Goal: Information Seeking & Learning: Check status

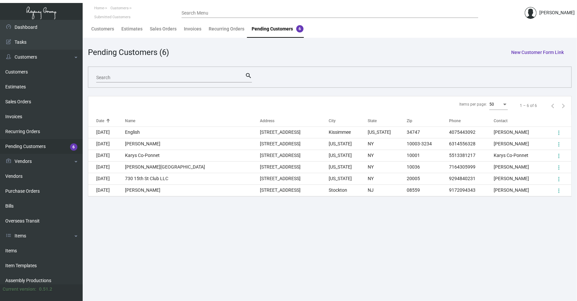
scroll to position [20, 0]
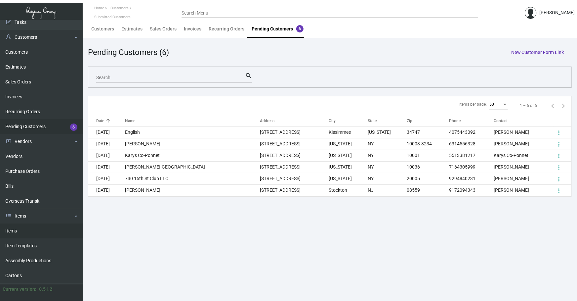
click at [24, 226] on link "Items" at bounding box center [41, 230] width 83 height 15
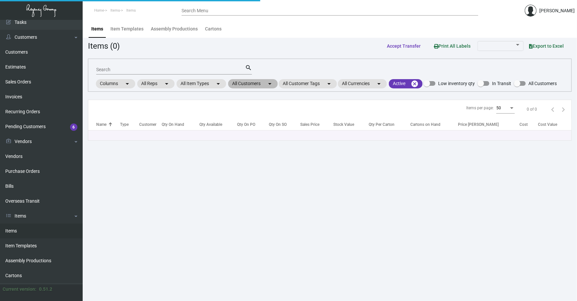
click at [247, 84] on mat-chip "All Customers arrow_drop_down" at bounding box center [253, 83] width 50 height 9
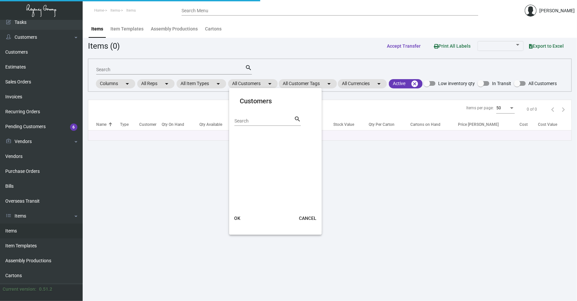
click at [256, 117] on div "Search" at bounding box center [264, 120] width 60 height 10
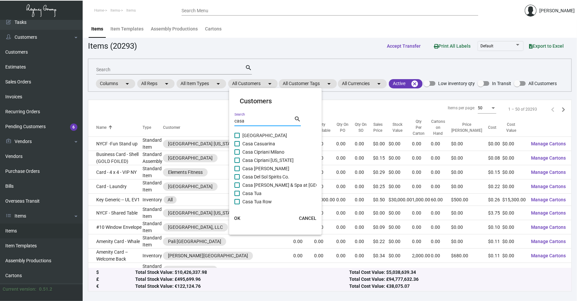
type input "casa"
click at [261, 158] on span "Casa Cipriani [US_STATE]" at bounding box center [267, 160] width 51 height 8
click at [237, 163] on input "Casa Cipriani [US_STATE]" at bounding box center [237, 163] width 0 height 0
checkbox input "true"
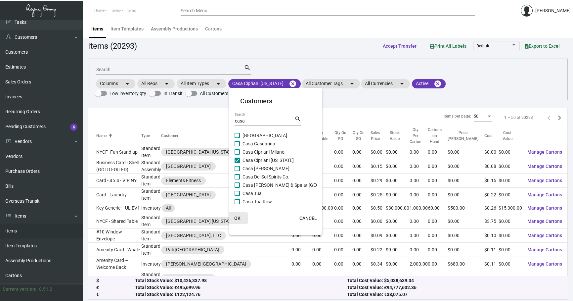
click at [238, 218] on span "OK" at bounding box center [237, 217] width 6 height 5
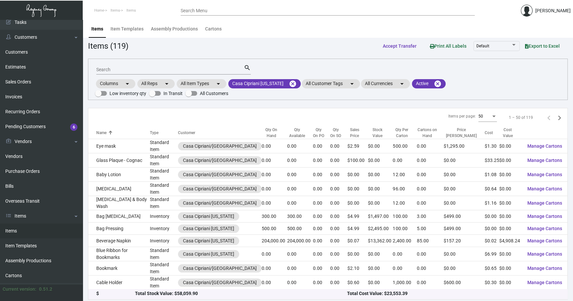
click at [135, 70] on input "Search" at bounding box center [170, 69] width 148 height 5
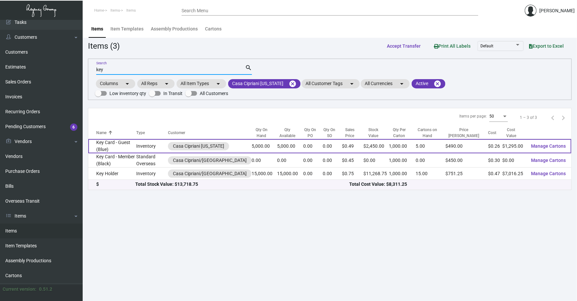
type input "key"
click at [136, 148] on td "Key Card - Guest (Blue)" at bounding box center [112, 146] width 48 height 14
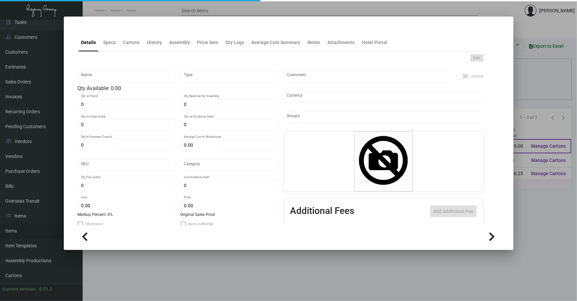
type input "Key Card - Guest (Blue)"
type input "Inventory"
type input "5,000"
type input "$ 0.66"
type input "CACI-Key Card -27"
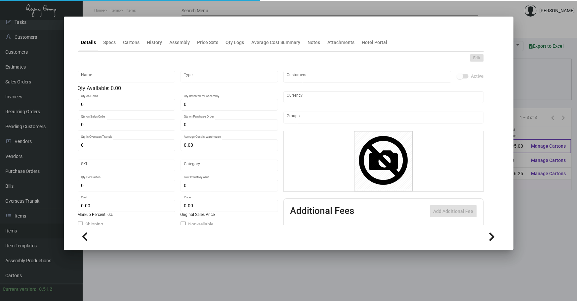
type input "Overseas"
type input "1,000"
type input "$ 0.259"
type input "$ 0.49"
checkbox input "true"
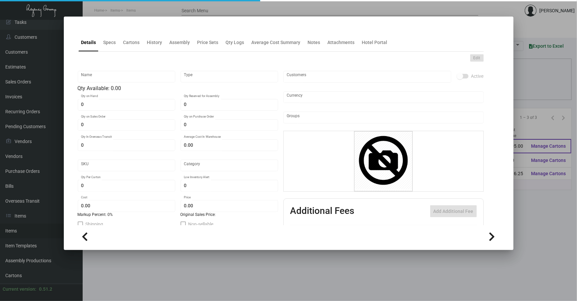
checkbox input "true"
type input "United States Dollar $"
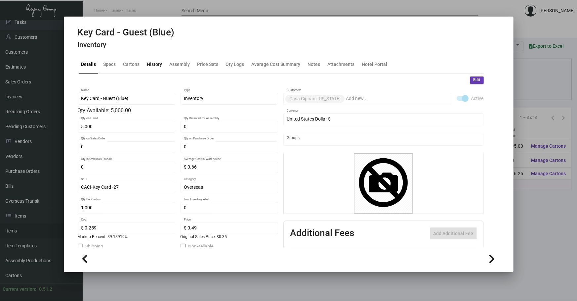
click at [161, 65] on div "History" at bounding box center [154, 64] width 15 height 7
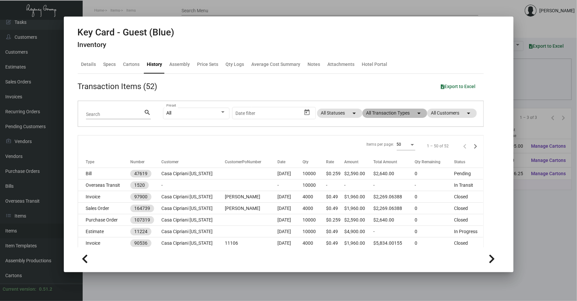
click at [398, 113] on mat-chip "All Transaction Types arrow_drop_down" at bounding box center [394, 112] width 65 height 9
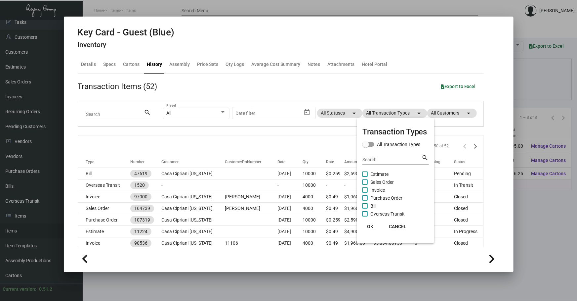
click at [385, 198] on span "Purchase Order" at bounding box center [386, 198] width 32 height 8
click at [365, 200] on input "Purchase Order" at bounding box center [365, 200] width 0 height 0
checkbox input "true"
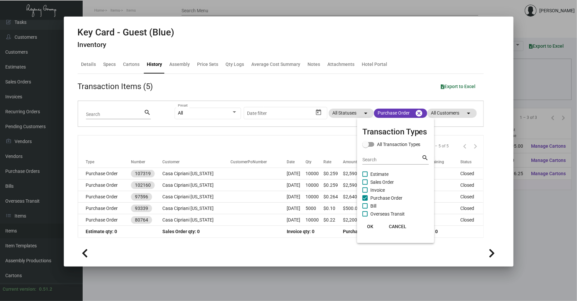
click at [327, 138] on div at bounding box center [288, 150] width 577 height 301
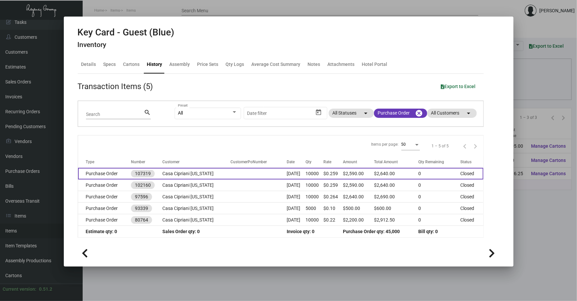
click at [287, 175] on td "[DATE]" at bounding box center [296, 174] width 19 height 12
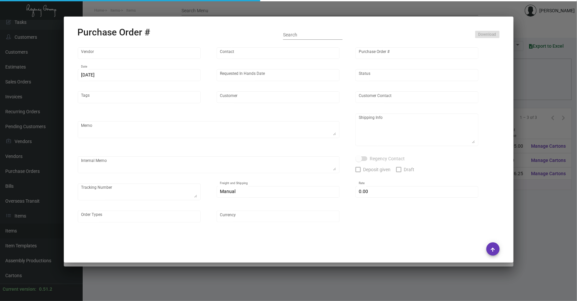
type input "CHENGDU MIND IOT TECHNOLOGY"
type input "[PERSON_NAME]"
type input "107319"
type input "[DATE]"
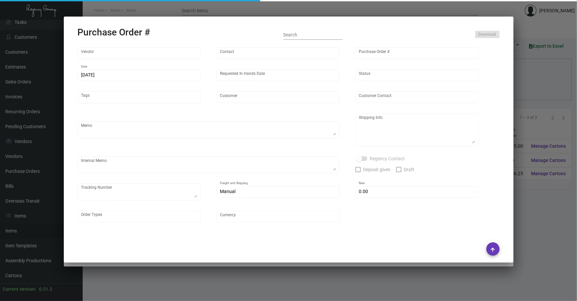
type input "Casa Cipriani [US_STATE]"
type textarea "Please ship by boat to our NJ warehouse."
type textarea "Regency Group NJ - [PERSON_NAME] [STREET_ADDRESS]"
checkbox input "true"
type input "$ 0.00"
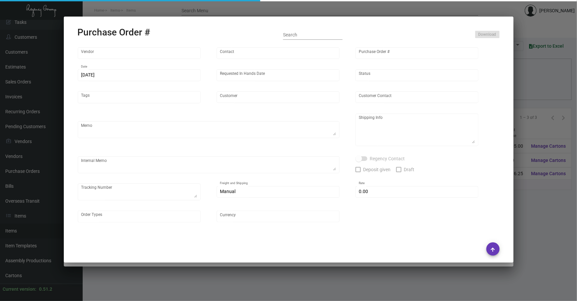
type input "United States Dollar $"
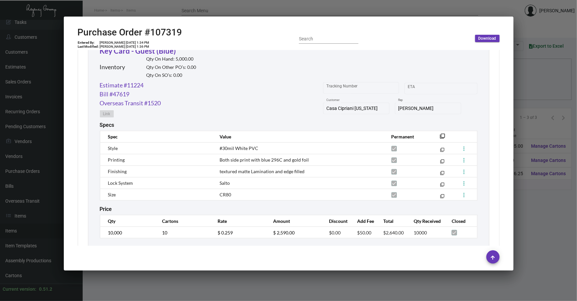
scroll to position [331, 0]
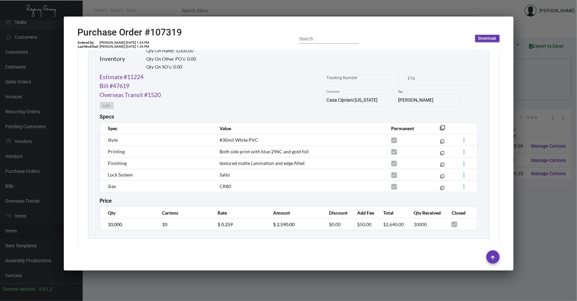
click at [208, 293] on div at bounding box center [288, 150] width 577 height 301
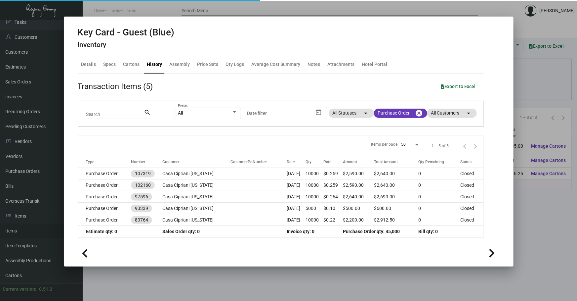
click at [207, 293] on div at bounding box center [288, 150] width 577 height 301
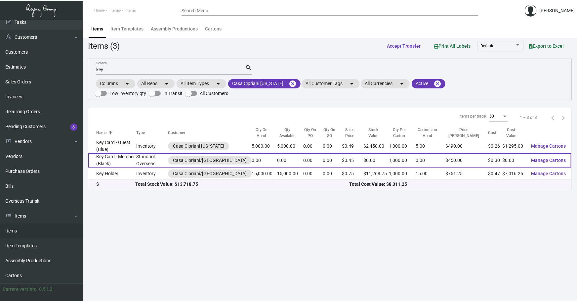
click at [140, 162] on td "Standard Overseas" at bounding box center [152, 160] width 32 height 14
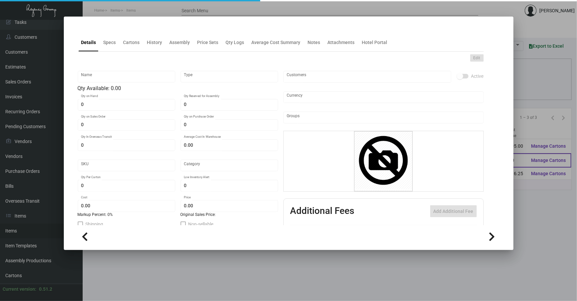
type input "Key Card - Member (Black)"
type input "Standard Overseas"
type input "$ 0.33"
type input "CACI-Key Card -27"
type input "Overseas"
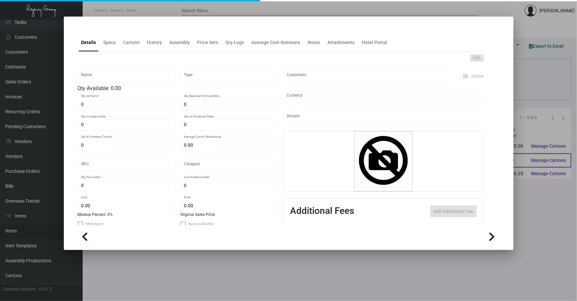
type input "1,000"
type input "$ 0.30"
type input "$ 0.45"
checkbox input "true"
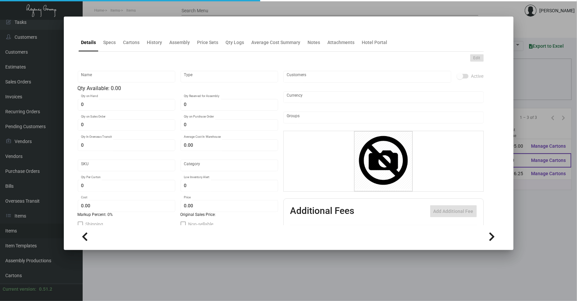
type input "United States Dollar $"
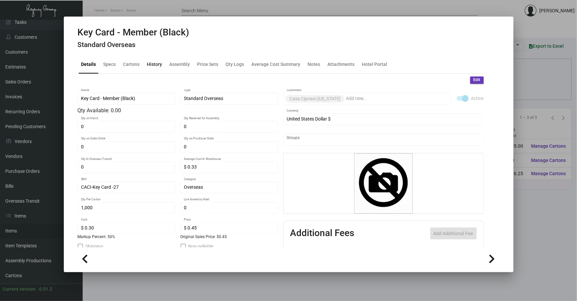
click at [160, 68] on div "History" at bounding box center [155, 65] width 21 height 16
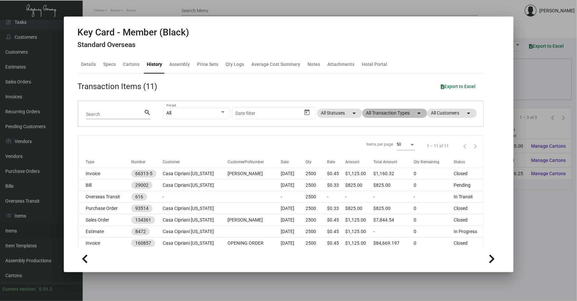
click at [376, 111] on mat-chip "All Transaction Types arrow_drop_down" at bounding box center [394, 112] width 65 height 9
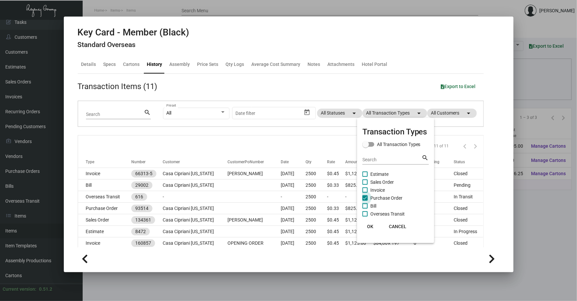
click at [373, 197] on span "Purchase Order" at bounding box center [386, 198] width 32 height 8
click at [365, 200] on input "Purchase Order" at bounding box center [365, 200] width 0 height 0
click at [373, 197] on span "Purchase Order" at bounding box center [386, 198] width 32 height 8
click at [365, 200] on input "Purchase Order" at bounding box center [365, 200] width 0 height 0
checkbox input "true"
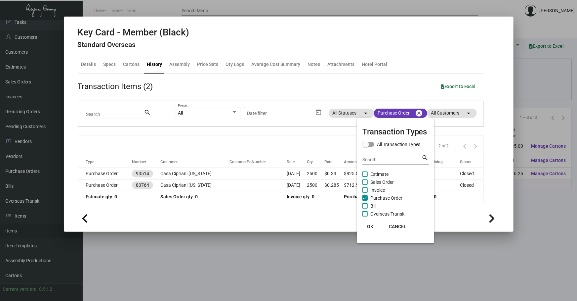
click at [307, 139] on div at bounding box center [288, 150] width 577 height 301
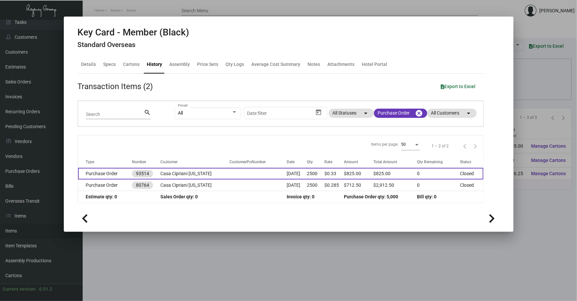
click at [301, 174] on td "[DATE]" at bounding box center [297, 174] width 20 height 12
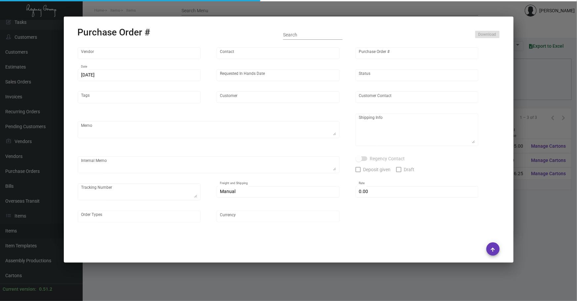
type input "Nexqo"
type input "[PERSON_NAME]"
type input "93514"
type input "[DATE]"
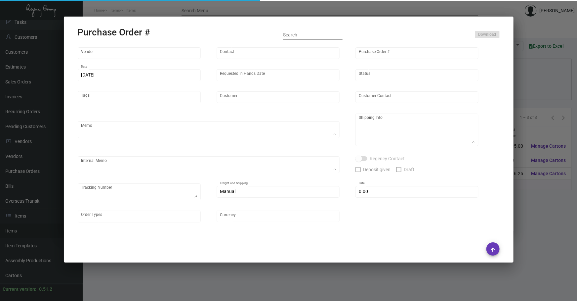
type input "Casa Cipriani [US_STATE]"
type textarea "Air to [GEOGRAPHIC_DATA]"
type textarea "Regency Group NJ - [PERSON_NAME] [STREET_ADDRESS]"
checkbox input "true"
type input "$ 0.00"
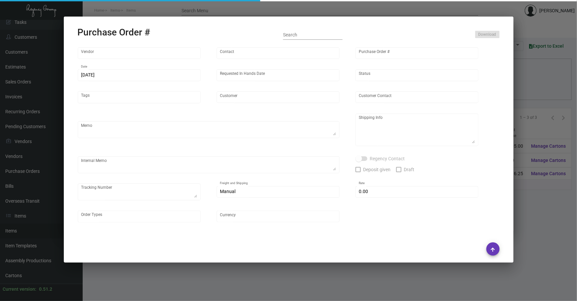
type input "United States Dollar $"
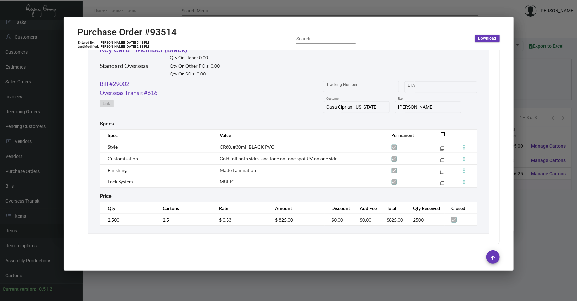
scroll to position [324, 0]
click at [315, 175] on td "MULTC" at bounding box center [299, 181] width 172 height 12
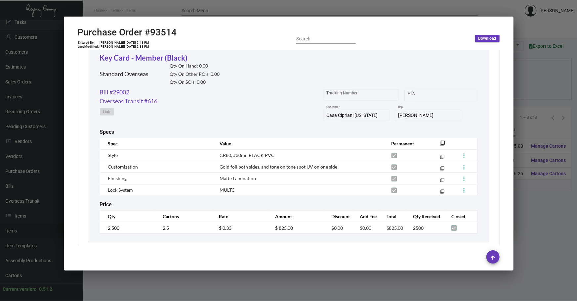
click at [137, 298] on div at bounding box center [288, 150] width 577 height 301
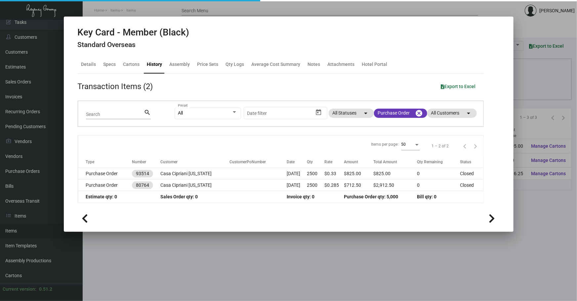
click at [137, 294] on div at bounding box center [288, 150] width 577 height 301
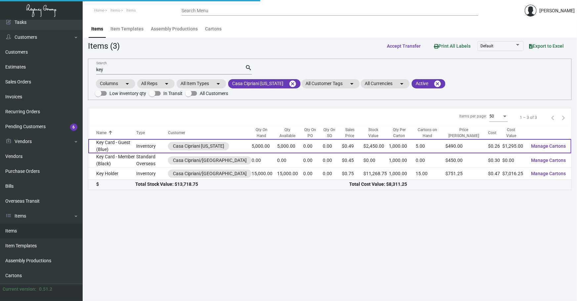
click at [121, 145] on td "Key Card - Guest (Blue)" at bounding box center [112, 146] width 48 height 14
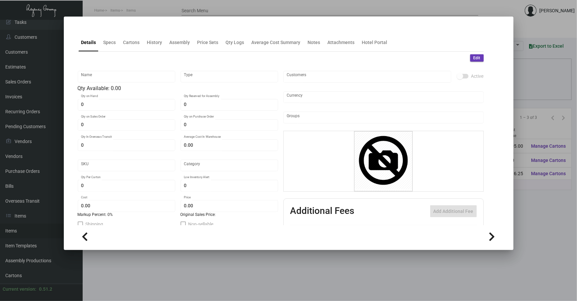
type input "Key Card - Guest (Blue)"
type input "Inventory"
type input "5,000"
type input "$ 0.66"
type input "CACI-Key Card -27"
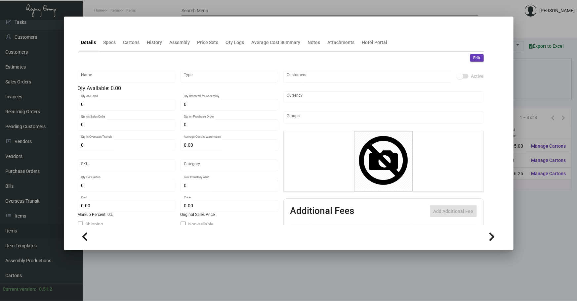
type input "Overseas"
type input "1,000"
type input "$ 0.259"
type input "$ 0.49"
checkbox input "true"
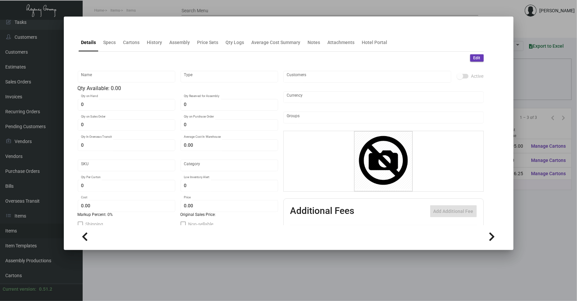
checkbox input "true"
type input "United States Dollar $"
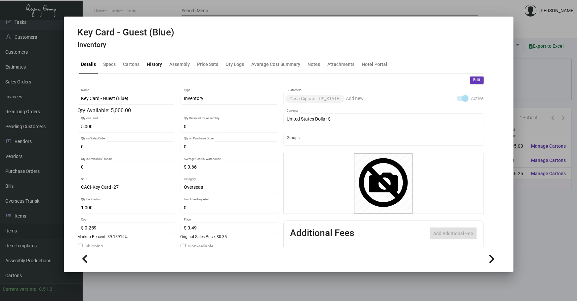
click at [161, 64] on div "History" at bounding box center [154, 64] width 15 height 7
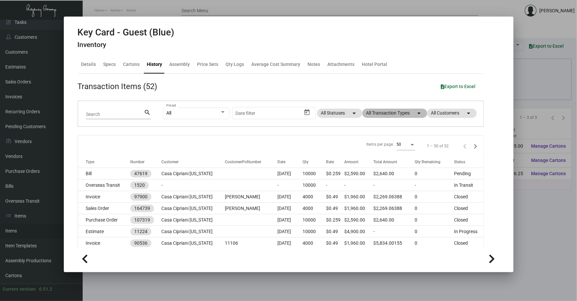
click at [369, 116] on mat-chip "All Transaction Types arrow_drop_down" at bounding box center [394, 112] width 65 height 9
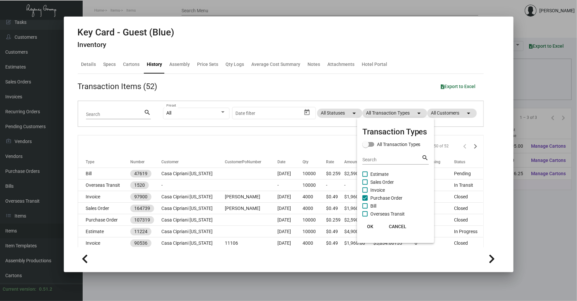
click at [380, 198] on span "Purchase Order" at bounding box center [386, 198] width 32 height 8
click at [365, 200] on input "Purchase Order" at bounding box center [365, 200] width 0 height 0
click at [380, 198] on span "Purchase Order" at bounding box center [386, 198] width 32 height 8
click at [365, 200] on input "Purchase Order" at bounding box center [365, 200] width 0 height 0
checkbox input "true"
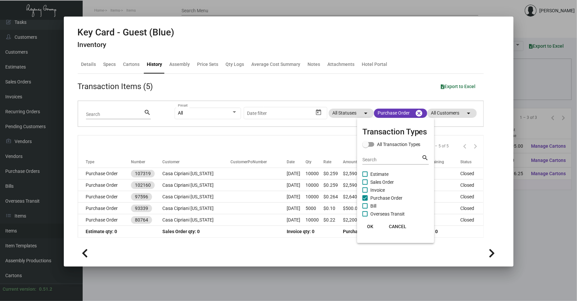
click at [314, 150] on div at bounding box center [288, 150] width 577 height 301
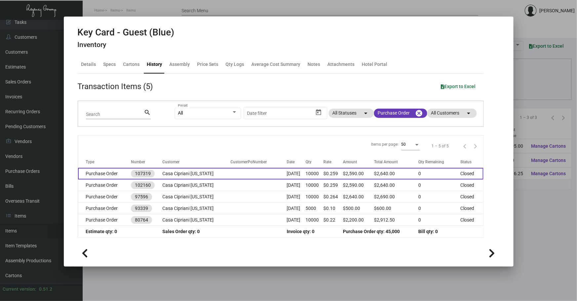
click at [287, 175] on td "[DATE]" at bounding box center [296, 174] width 19 height 12
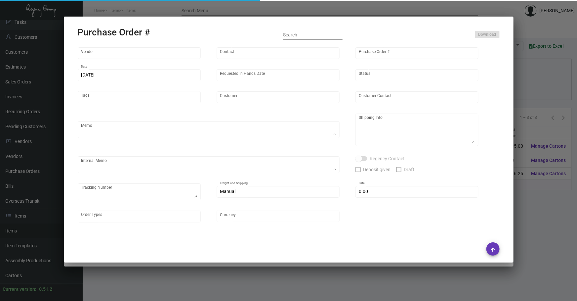
type input "CHENGDU MIND IOT TECHNOLOGY"
type input "[PERSON_NAME]"
type input "107319"
type input "[DATE]"
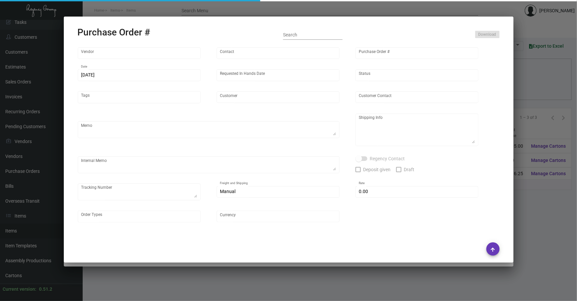
type input "Casa Cipriani [US_STATE]"
type textarea "Please ship by boat to our NJ warehouse."
type textarea "Regency Group NJ - [PERSON_NAME] [STREET_ADDRESS]"
checkbox input "true"
type input "$ 0.00"
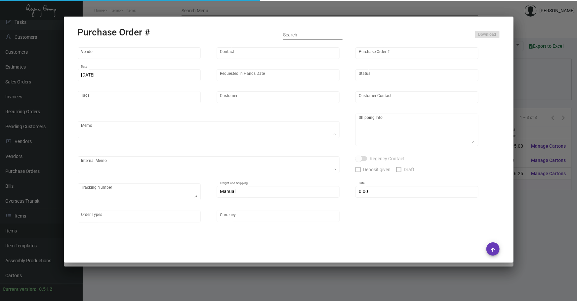
type input "United States Dollar $"
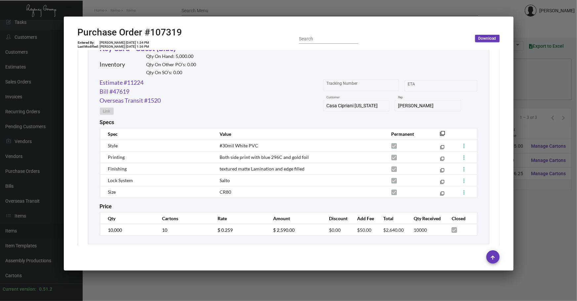
scroll to position [326, 0]
click at [440, 133] on mat-icon "filter_none" at bounding box center [442, 134] width 5 height 5
click at [137, 83] on link "Estimate #11224" at bounding box center [122, 81] width 44 height 9
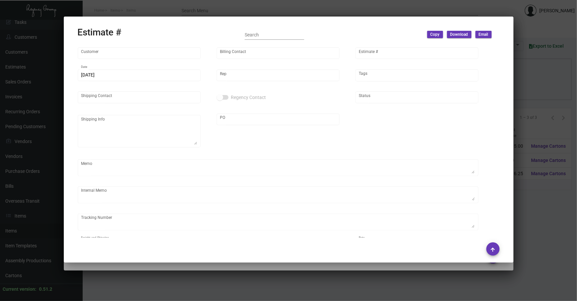
type input "Casa Cipriani [US_STATE]"
type input "Accounts Payable"
type input "11224"
type input "[DATE]"
type input "[PERSON_NAME]"
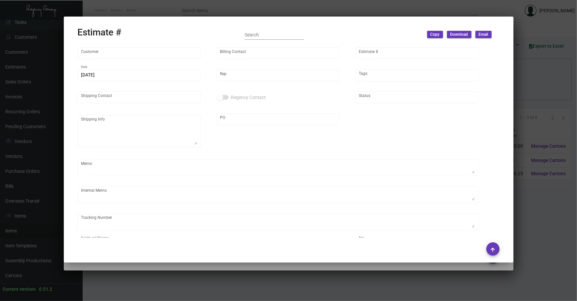
type input "[PERSON_NAME]"
type input "United States Dollar $"
type input "$ 0.00"
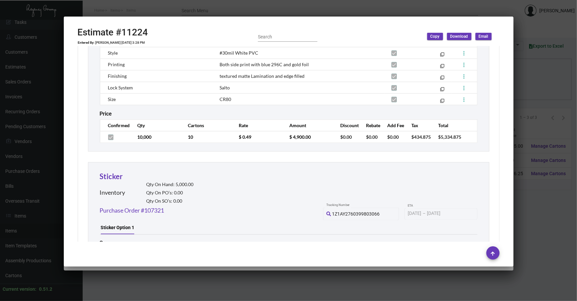
scroll to position [451, 0]
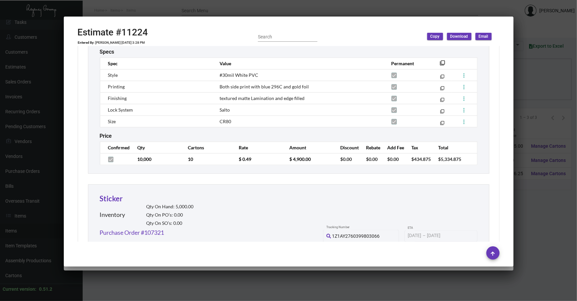
click at [237, 289] on div at bounding box center [288, 150] width 577 height 301
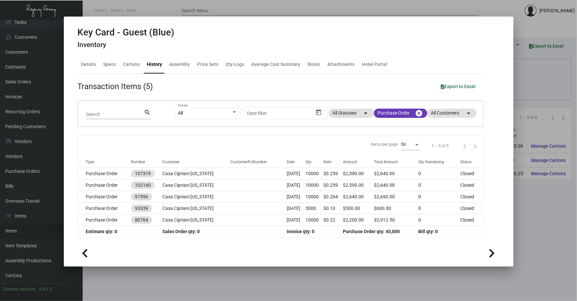
click at [169, 266] on div at bounding box center [288, 150] width 577 height 301
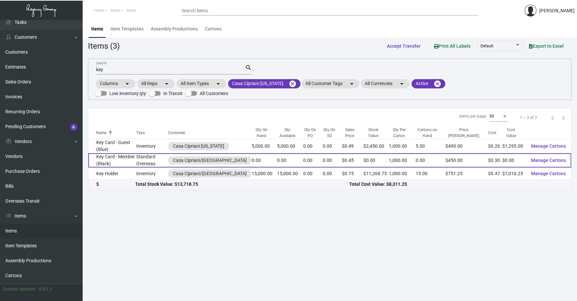
click at [125, 157] on td "Key Card - Member (Black)" at bounding box center [112, 160] width 48 height 14
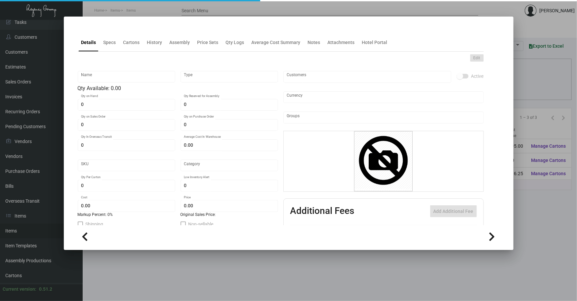
type input "Key Card - Member (Black)"
type input "Standard Overseas"
type input "$ 0.33"
type input "CACI-Key Card -27"
type input "Overseas"
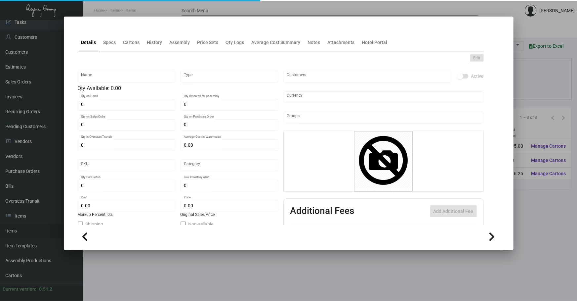
type input "1,000"
type input "$ 0.30"
type input "$ 0.45"
checkbox input "true"
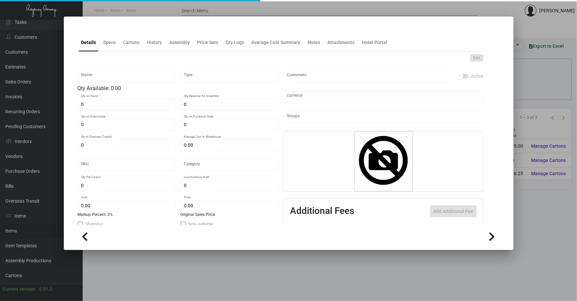
type input "United States Dollar $"
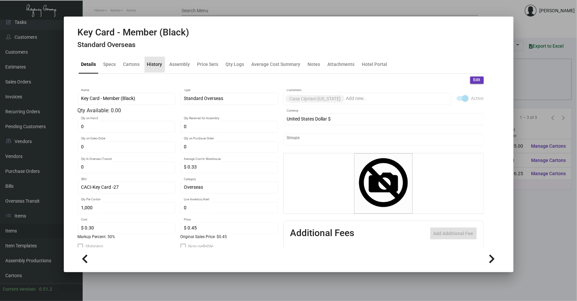
click at [151, 62] on div "History" at bounding box center [154, 64] width 15 height 7
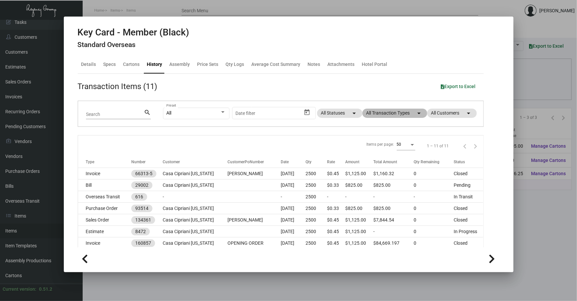
click at [365, 115] on mat-chip "All Transaction Types arrow_drop_down" at bounding box center [394, 112] width 65 height 9
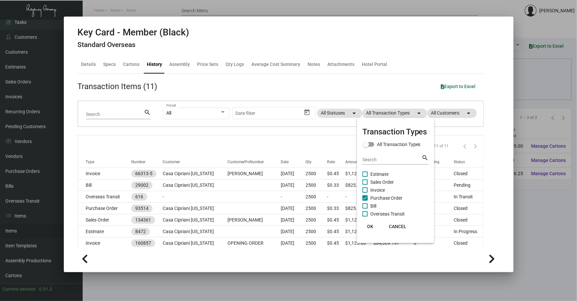
click at [378, 198] on span "Purchase Order" at bounding box center [386, 198] width 32 height 8
click at [365, 200] on input "Purchase Order" at bounding box center [365, 200] width 0 height 0
click at [378, 198] on span "Purchase Order" at bounding box center [386, 198] width 32 height 8
click at [365, 200] on input "Purchase Order" at bounding box center [365, 200] width 0 height 0
checkbox input "true"
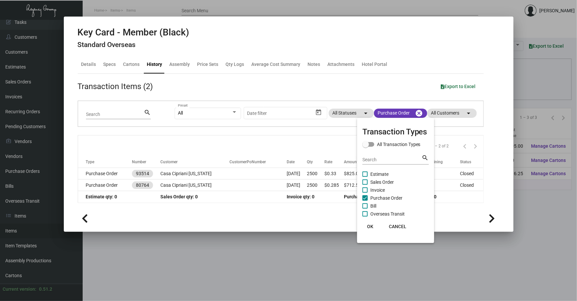
click at [174, 177] on div at bounding box center [288, 150] width 577 height 301
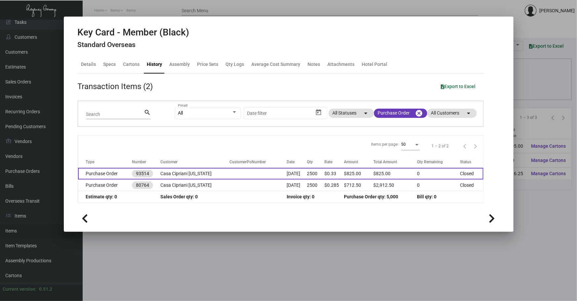
click at [174, 176] on td "Casa Cipriani [US_STATE]" at bounding box center [194, 174] width 69 height 12
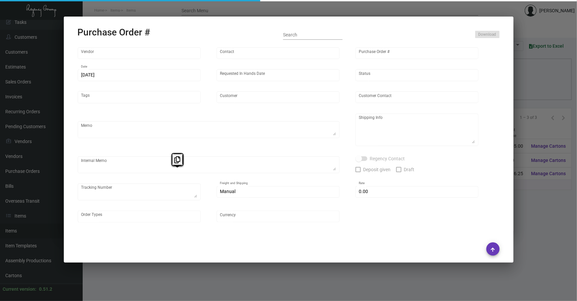
type input "Nexqo"
type input "[PERSON_NAME]"
type input "93514"
type input "[DATE]"
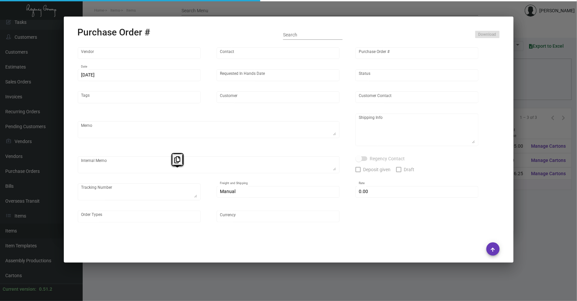
type input "Casa Cipriani [US_STATE]"
type textarea "Air to [GEOGRAPHIC_DATA]"
type textarea "Regency Group NJ - [PERSON_NAME] [STREET_ADDRESS]"
checkbox input "true"
type input "$ 0.00"
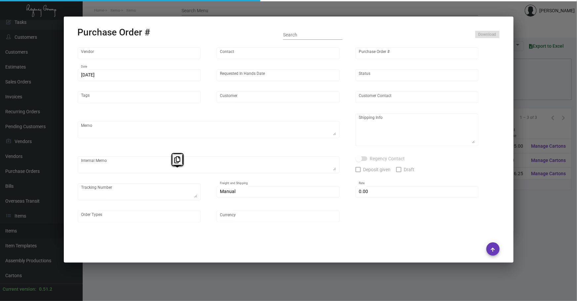
type input "United States Dollar $"
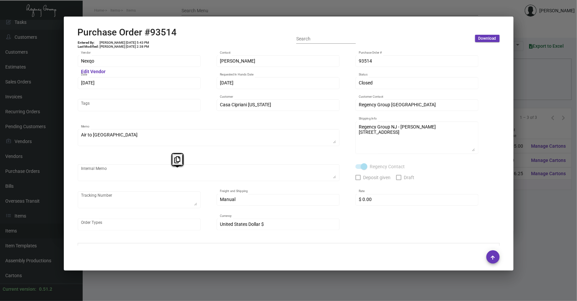
click at [242, 210] on div "Manual Freight and Shipping" at bounding box center [278, 203] width 123 height 18
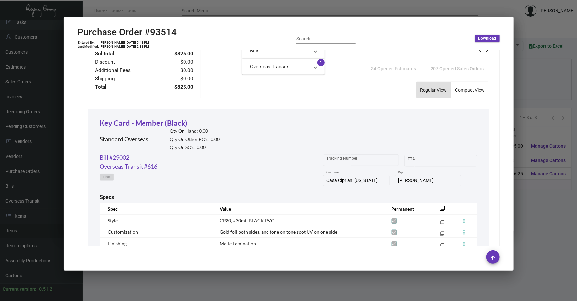
scroll to position [321, 0]
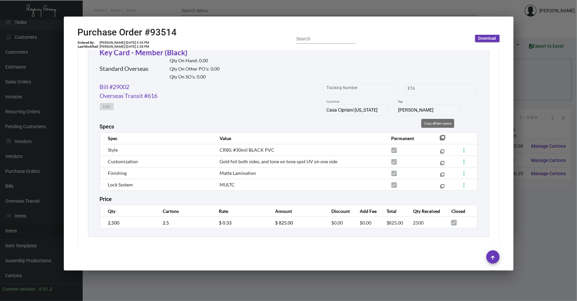
drag, startPoint x: 437, startPoint y: 135, endPoint x: 546, endPoint y: 150, distance: 109.9
click at [440, 137] on mat-icon "filter_none" at bounding box center [442, 139] width 5 height 5
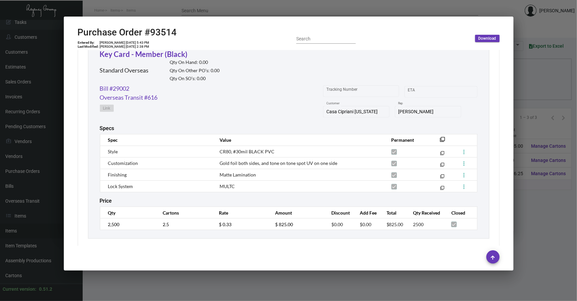
scroll to position [324, 0]
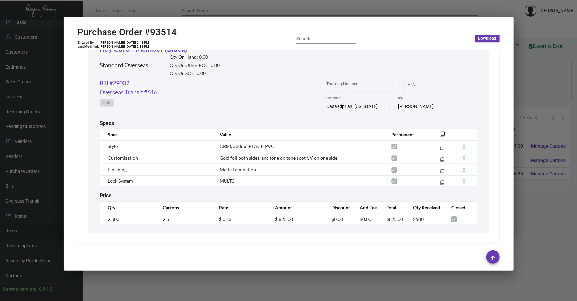
click at [255, 284] on div at bounding box center [288, 150] width 577 height 301
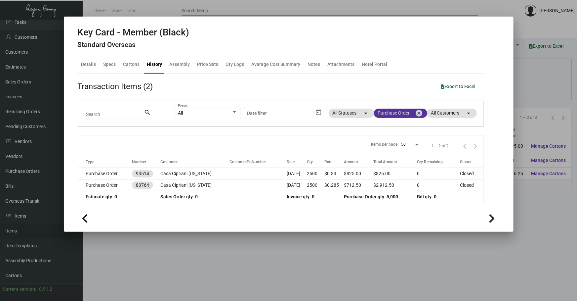
click at [417, 113] on mat-icon "cancel" at bounding box center [419, 113] width 8 height 8
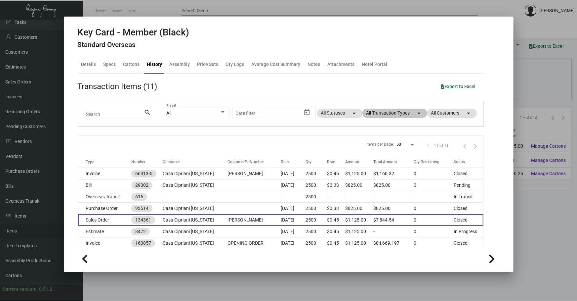
click at [243, 218] on td "[PERSON_NAME]" at bounding box center [254, 220] width 53 height 12
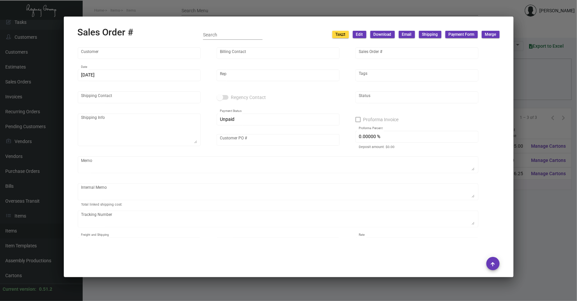
type input "Casa Cipriani [US_STATE]"
type input "Accounts Payable"
type input "134361"
type input "[DATE]"
type input "[PERSON_NAME]"
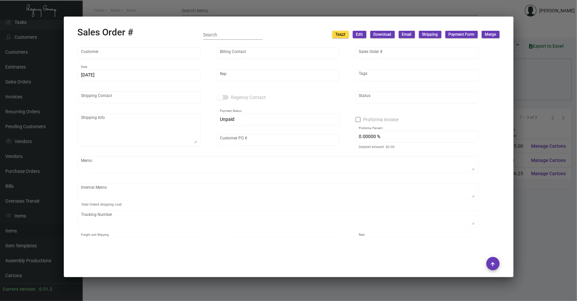
type input "[PERSON_NAME]"
type textarea "Casa Cipriani/ [GEOGRAPHIC_DATA] - [PERSON_NAME][GEOGRAPHIC_DATA][STREET_ADDRES…"
type input "[PERSON_NAME]"
type textarea "key guest blue 4k, 19.68 1k key 8.86 2500 member black keys 10.32"
type input "United States Dollar $"
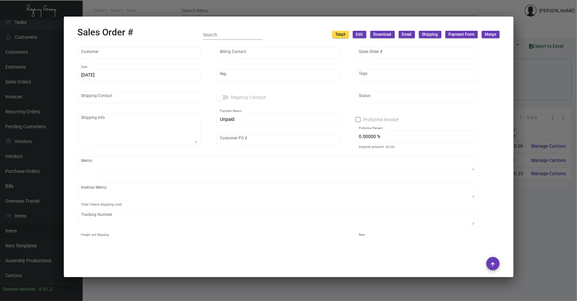
type input "$ 19.54"
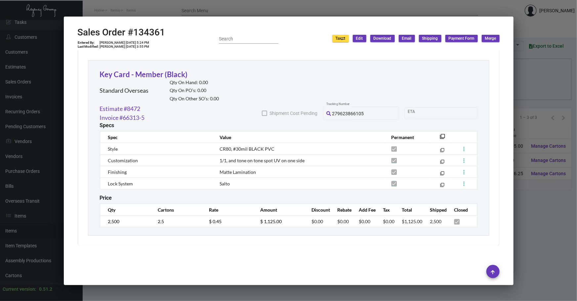
scroll to position [785, 0]
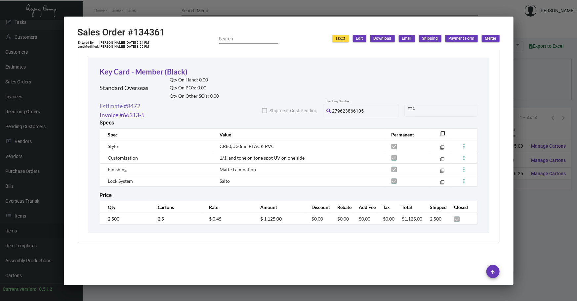
click at [121, 106] on link "Estimate #8472" at bounding box center [120, 106] width 41 height 9
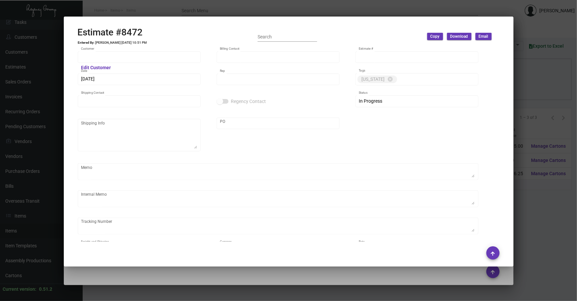
type input "Casa Cipriani [US_STATE]"
type input "Accounts Payable"
type input "8472"
type input "[DATE]"
type input "[PERSON_NAME]"
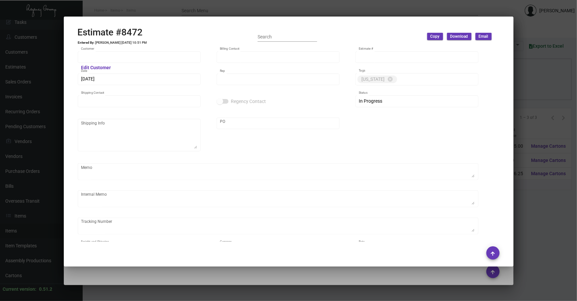
type input "[PERSON_NAME]"
type input "United States Dollar $"
type input "$ 0.00"
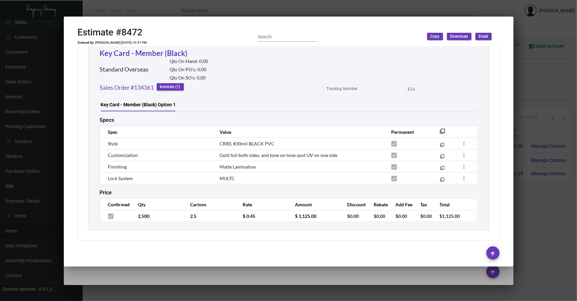
scroll to position [790, 0]
click at [204, 292] on div at bounding box center [288, 150] width 577 height 301
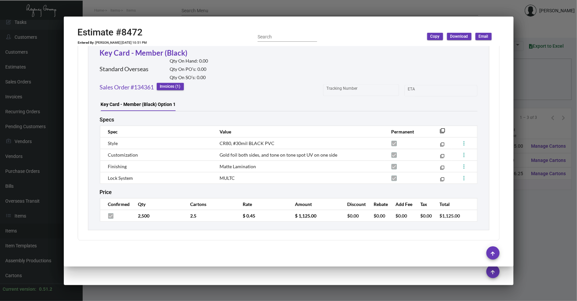
click at [204, 292] on div at bounding box center [288, 150] width 577 height 301
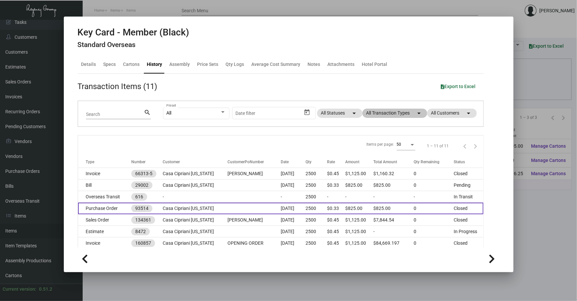
click at [228, 208] on td at bounding box center [254, 208] width 53 height 12
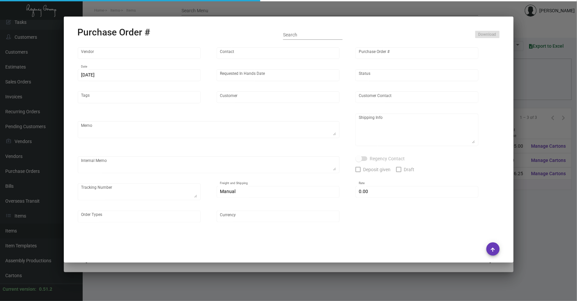
type input "Nexqo"
type input "[PERSON_NAME]"
type input "93514"
type input "[DATE]"
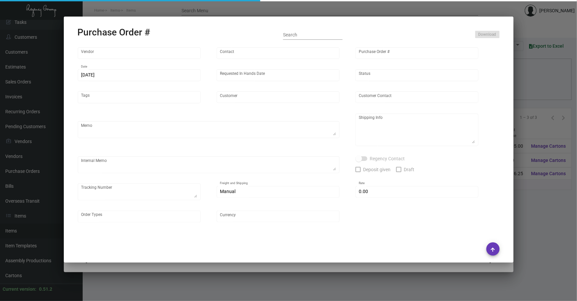
type input "Casa Cipriani [US_STATE]"
type textarea "Air to [GEOGRAPHIC_DATA]"
type textarea "Regency Group NJ - [PERSON_NAME] [STREET_ADDRESS]"
checkbox input "true"
type input "$ 0.00"
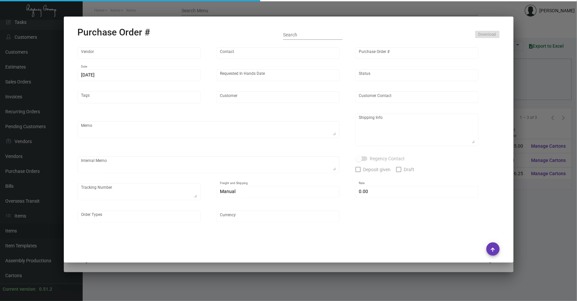
type input "United States Dollar $"
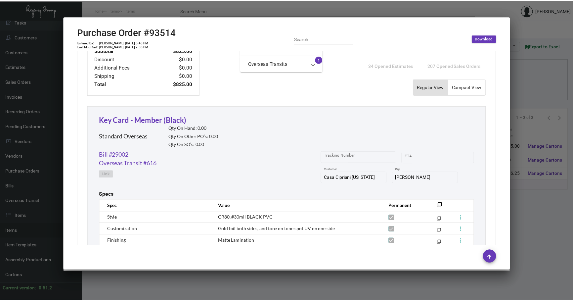
scroll to position [244, 0]
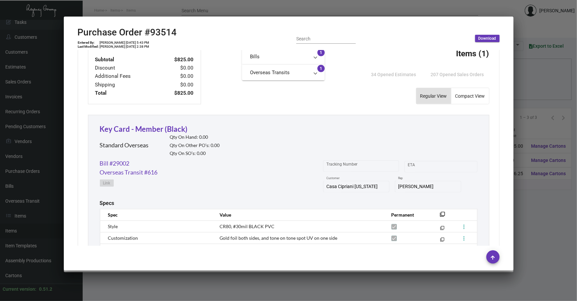
click at [175, 277] on div at bounding box center [288, 150] width 577 height 301
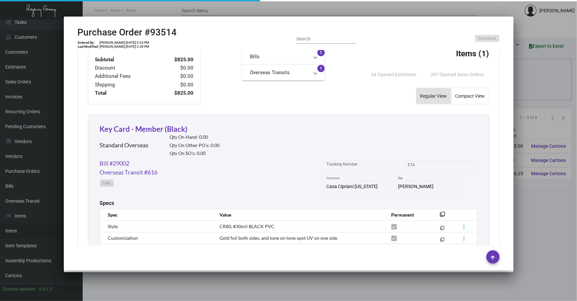
click at [175, 277] on div at bounding box center [288, 150] width 577 height 301
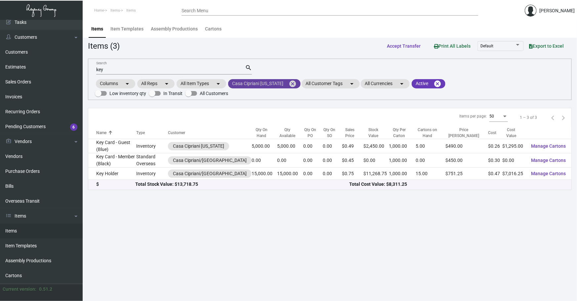
click at [290, 81] on mat-icon "cancel" at bounding box center [293, 84] width 8 height 8
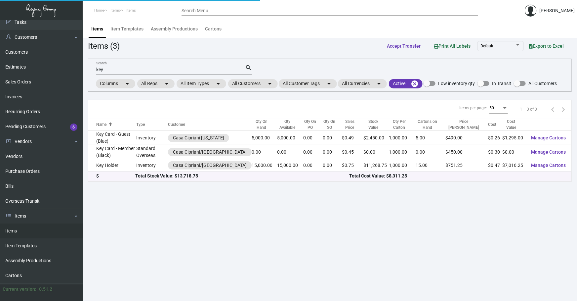
drag, startPoint x: 202, startPoint y: 68, endPoint x: 92, endPoint y: 61, distance: 110.7
click at [92, 61] on div "key Search search Columns arrow_drop_down All Reps arrow_drop_down All Item Typ…" at bounding box center [330, 75] width 484 height 33
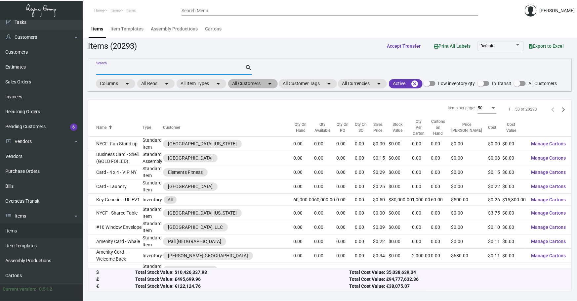
click at [257, 82] on mat-chip "All Customers arrow_drop_down" at bounding box center [253, 83] width 50 height 9
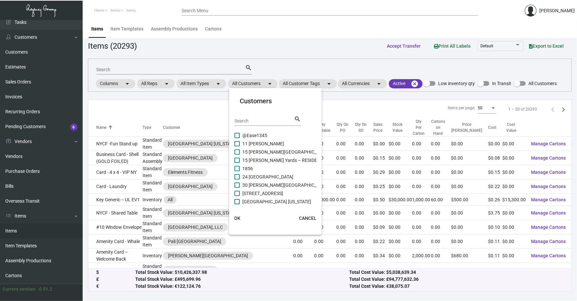
click at [255, 126] on div "Search search" at bounding box center [267, 123] width 66 height 16
click at [254, 121] on input "Search" at bounding box center [264, 120] width 60 height 5
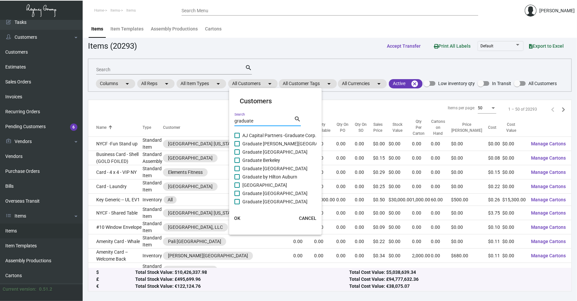
type input "graduate"
drag, startPoint x: 278, startPoint y: 121, endPoint x: 77, endPoint y: 122, distance: 201.7
click at [172, 122] on div "Customers graduate Search search AJ Capital Partners -Graduate Corp. Graduate […" at bounding box center [288, 150] width 577 height 301
click at [272, 135] on span "AJ Capital Partners -Graduate Corp." at bounding box center [279, 135] width 74 height 8
click at [237, 138] on input "AJ Capital Partners -Graduate Corp." at bounding box center [237, 138] width 0 height 0
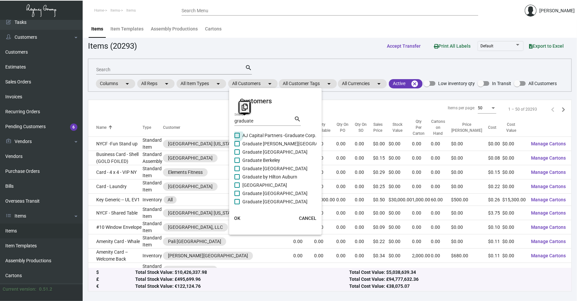
checkbox input "true"
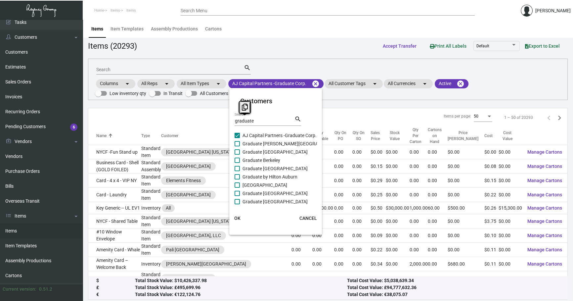
click at [242, 215] on button "OK" at bounding box center [237, 218] width 21 height 12
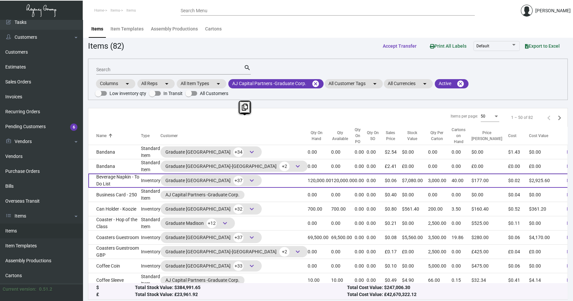
click at [117, 182] on td "Beverage Napkin - To Do List" at bounding box center [114, 180] width 53 height 14
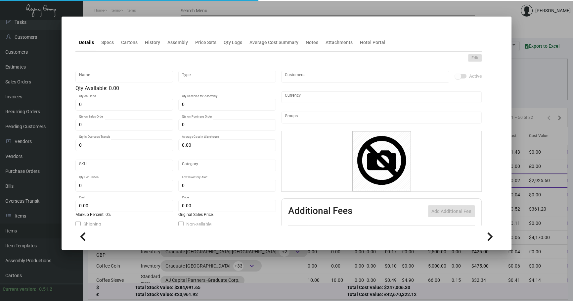
type input "Beverage Napkin - To Do List"
type input "Inventory"
type input "120,000"
type input "$ 2.025"
type input "Standard"
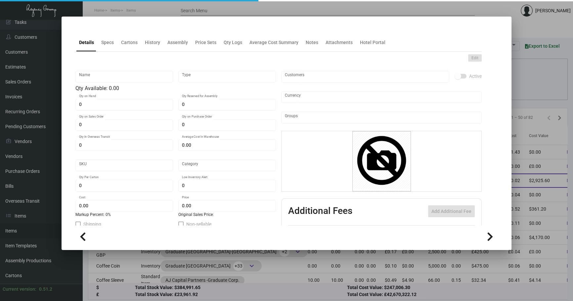
type input "3,000"
type input "$ 0.02438"
type input "$ 0.059"
checkbox input "true"
type input "United States Dollar $"
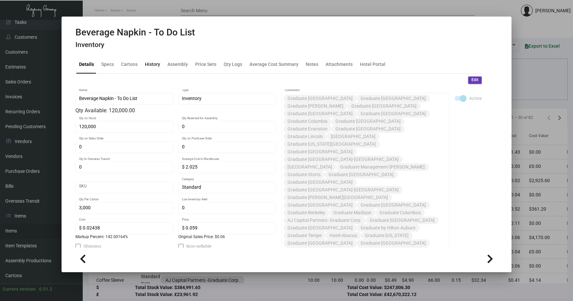
click at [150, 60] on div "History" at bounding box center [152, 65] width 21 height 16
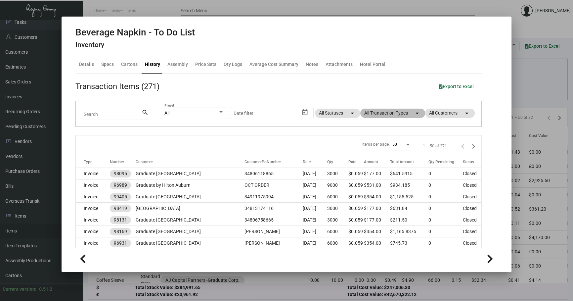
click at [401, 112] on mat-chip "All Transaction Types arrow_drop_down" at bounding box center [392, 112] width 65 height 9
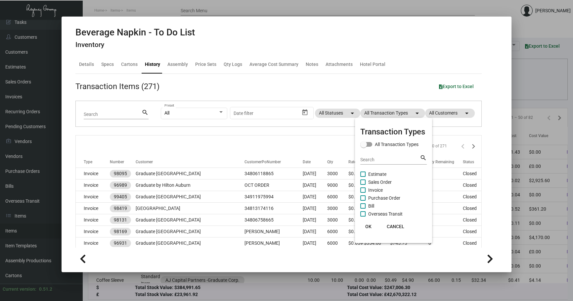
click at [385, 197] on span "Purchase Order" at bounding box center [384, 198] width 32 height 8
click at [363, 200] on input "Purchase Order" at bounding box center [362, 200] width 0 height 0
checkbox input "true"
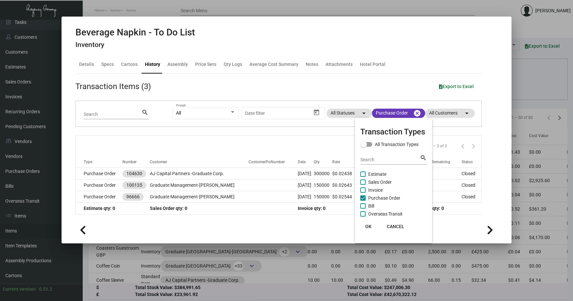
click at [270, 171] on div at bounding box center [286, 150] width 573 height 301
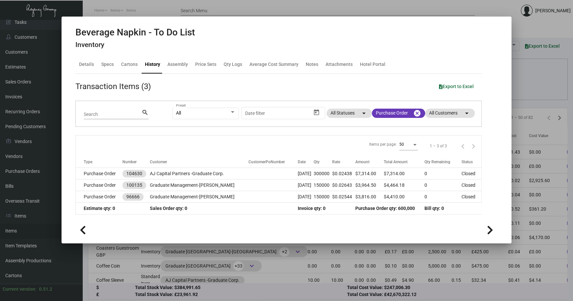
click at [270, 171] on td at bounding box center [272, 174] width 49 height 12
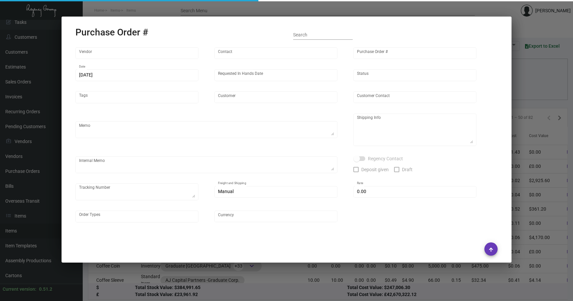
type input "Napkins Only"
type input "[PERSON_NAME]"
type input "104630"
type input "[DATE]"
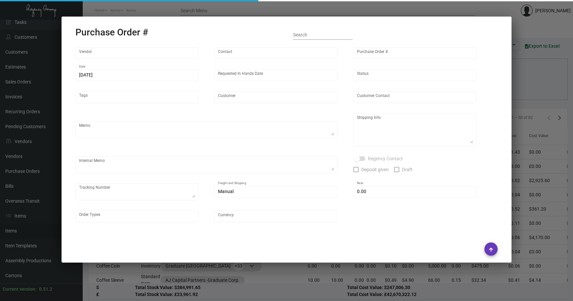
type input "AJ Capital Partners -Graduate Corp."
type textarea "When ready to ship, contact: [EMAIL_ADDRESS][DOMAIN_NAME] for all shipments UPS…"
type textarea "Regency Group NJ - [PERSON_NAME] [STREET_ADDRESS]"
type textarea "NJ Warehouse. Shipped on [DATE] via ArcBest. The shipment number is 134665804."
checkbox input "true"
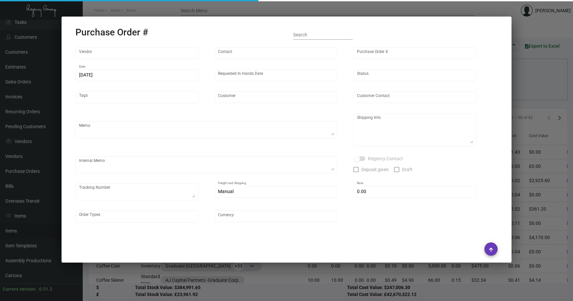
type input "$ 0.00"
type input "United States Dollar $"
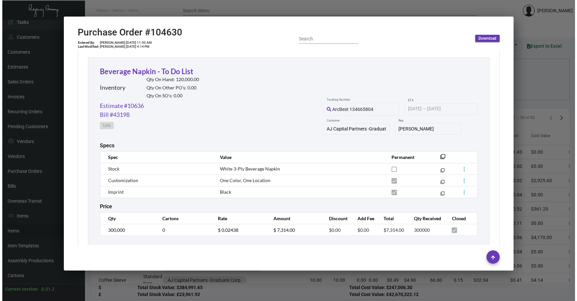
scroll to position [313, 0]
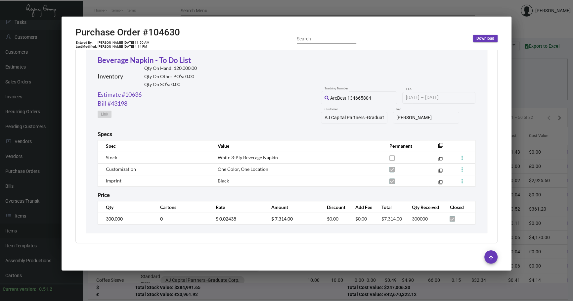
click at [69, 133] on div "Napkins Only Vendor Edit Vendor [PERSON_NAME] Contact 104630 Purchase Order # […" at bounding box center [286, 147] width 438 height 195
click at [62, 288] on div at bounding box center [286, 150] width 573 height 301
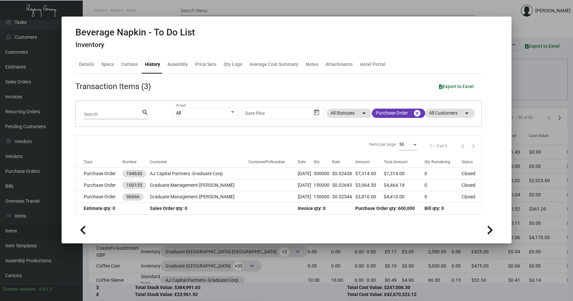
click at [520, 74] on div at bounding box center [286, 150] width 573 height 301
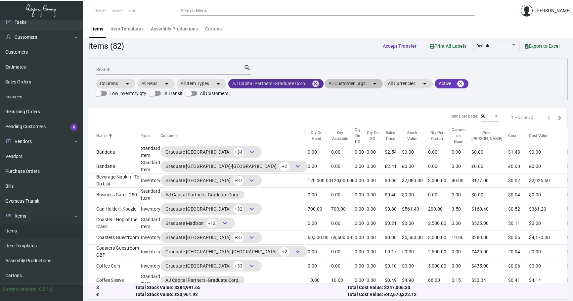
click at [318, 85] on mat-icon "cancel" at bounding box center [316, 84] width 8 height 8
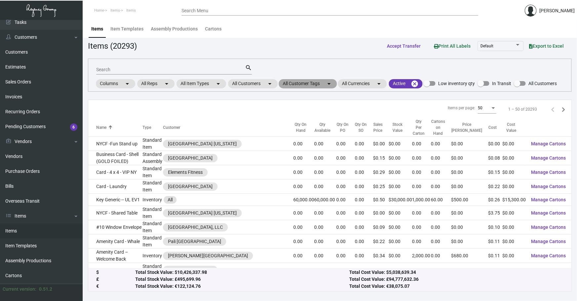
click at [309, 83] on mat-chip "All Customer Tags arrow_drop_down" at bounding box center [308, 83] width 58 height 9
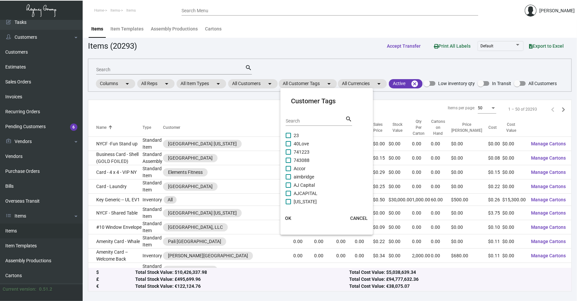
click at [255, 83] on div at bounding box center [288, 150] width 577 height 301
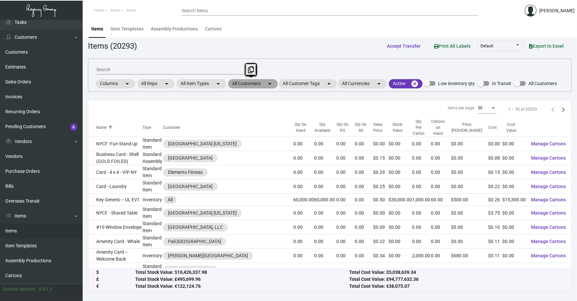
click at [255, 83] on mat-chip "All Customers arrow_drop_down" at bounding box center [253, 83] width 50 height 9
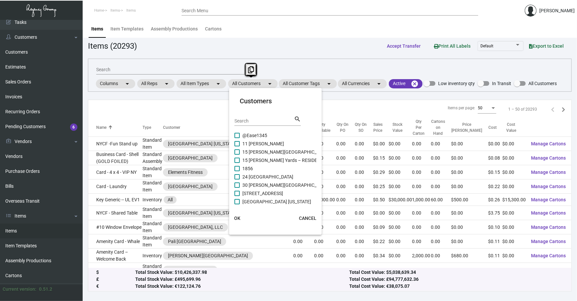
drag, startPoint x: 255, startPoint y: 83, endPoint x: 256, endPoint y: 120, distance: 37.4
click at [256, 120] on input "Search" at bounding box center [264, 120] width 60 height 5
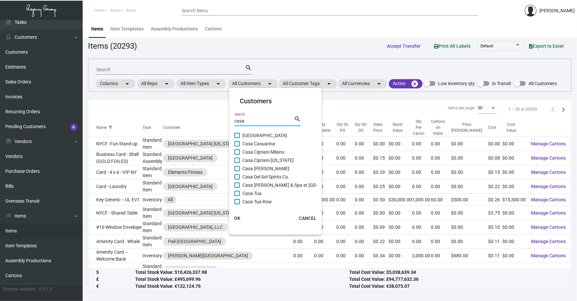
type input "casa"
click at [263, 160] on span "Casa Cipriani [US_STATE]" at bounding box center [267, 160] width 51 height 8
click at [237, 163] on input "Casa Cipriani [US_STATE]" at bounding box center [237, 163] width 0 height 0
checkbox input "true"
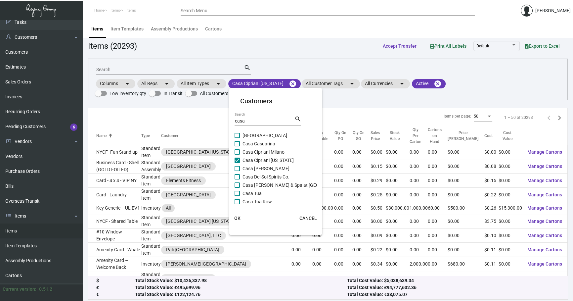
click at [241, 214] on button "OK" at bounding box center [237, 218] width 21 height 12
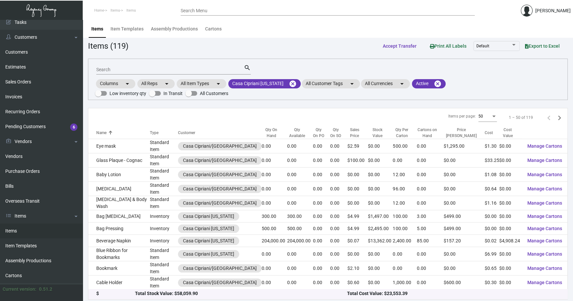
click at [192, 68] on input "Search" at bounding box center [170, 69] width 148 height 5
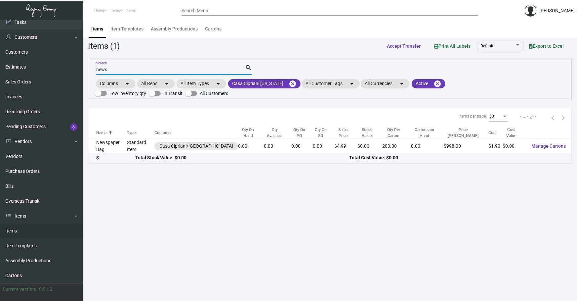
type input "news"
click at [518, 192] on main "Items Item Templates Assembly Productions Cartons Items (1) Accept Transfer Pri…" at bounding box center [330, 160] width 494 height 281
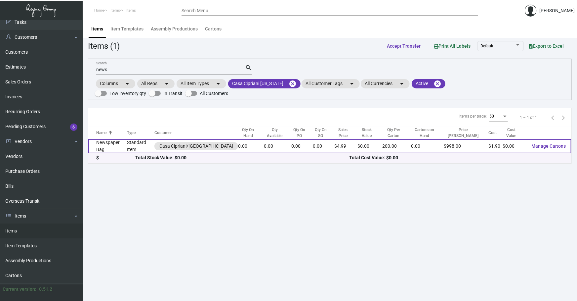
click at [313, 144] on td "0.00" at bounding box center [302, 146] width 22 height 14
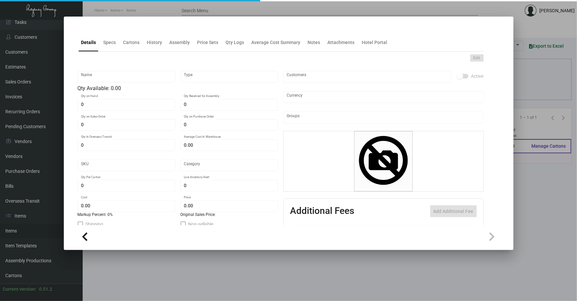
type input "Newspaper Bag"
type input "Standard Item"
type input "$ 0.00"
type input "Standard"
type input "200"
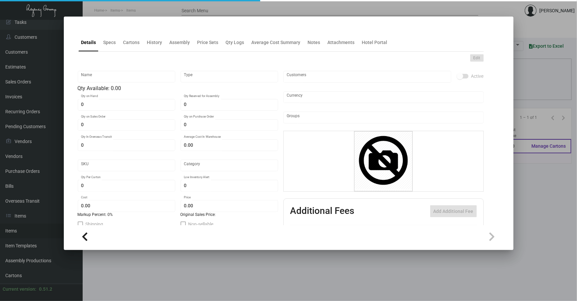
type input "$ 1.90"
type input "$ 4.99"
checkbox input "true"
type input "United States Dollar $"
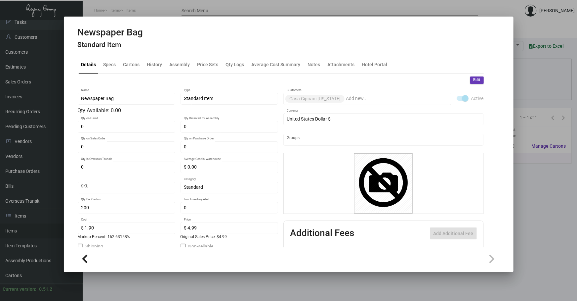
click at [152, 47] on div "Newspaper Bag Standard Item" at bounding box center [289, 39] width 422 height 25
click at [154, 62] on div "History" at bounding box center [154, 64] width 15 height 7
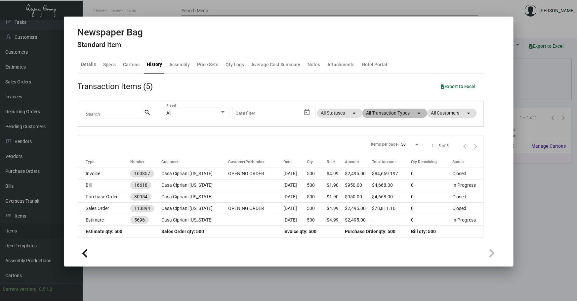
click at [398, 114] on mat-chip "All Transaction Types arrow_drop_down" at bounding box center [394, 112] width 65 height 9
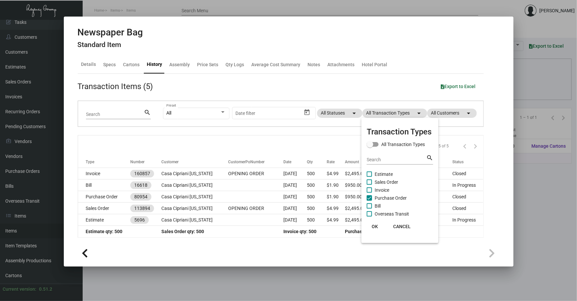
click at [251, 193] on div at bounding box center [288, 150] width 577 height 301
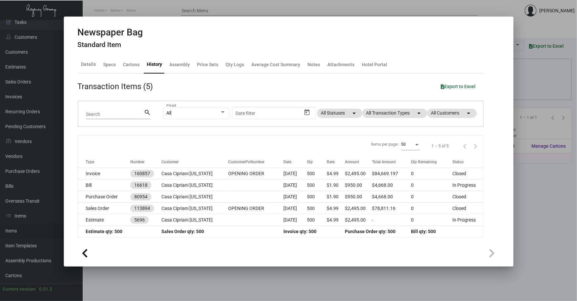
click at [251, 193] on td at bounding box center [255, 197] width 55 height 12
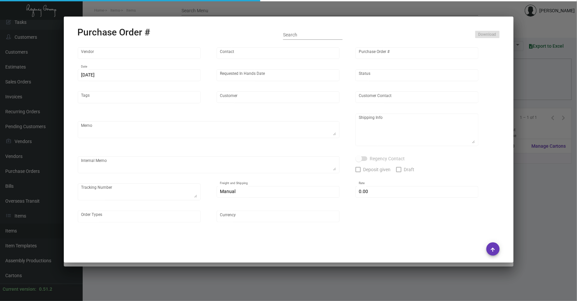
type input "Nantong Peting Clothes Co., LTD"
type input "[PERSON_NAME]"
type input "80954"
type input "[DATE]"
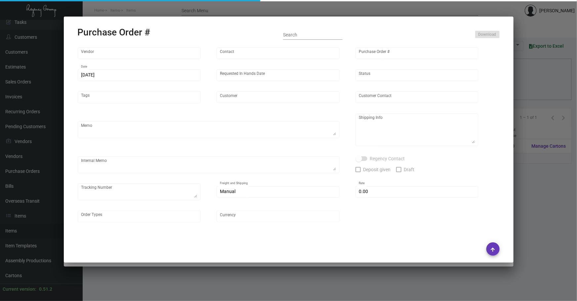
type input "Casa Cipriani [US_STATE]"
type input "[PERSON_NAME]"
type textarea "**PENDING**"
type textarea "Hotel paid a deposit based off estimate #5696"
type input "$ 0.00"
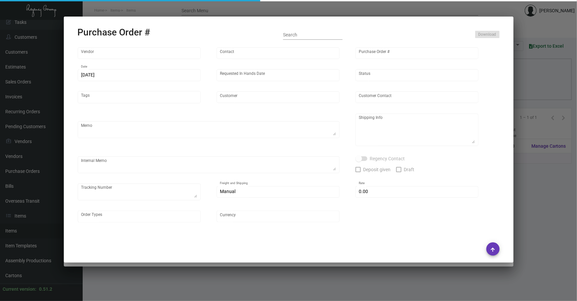
type input "United States Dollar $"
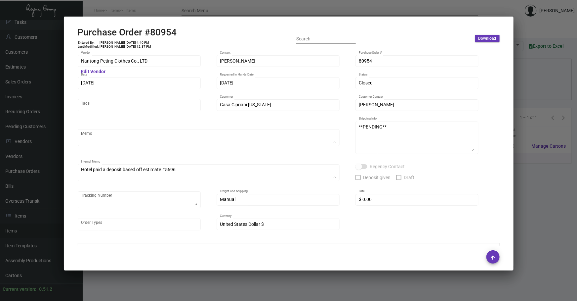
click at [76, 119] on div "Nantong Peting Clothes Co., LTD Vendor Edit Vendor [PERSON_NAME] Contact 80954 …" at bounding box center [289, 147] width 438 height 195
click at [154, 291] on div at bounding box center [288, 150] width 577 height 301
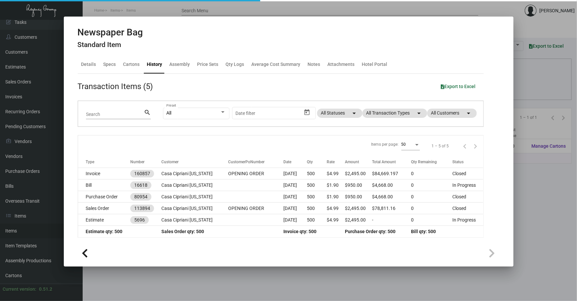
click at [154, 287] on div at bounding box center [288, 150] width 577 height 301
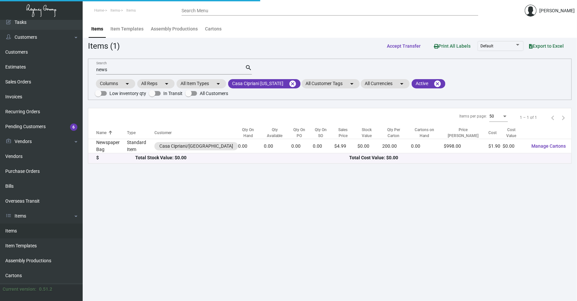
click at [145, 263] on main "Items Item Templates Assembly Productions Cartons Items (1) Accept Transfer Pri…" at bounding box center [330, 160] width 494 height 281
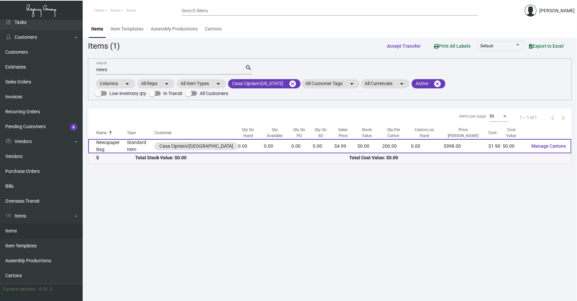
click at [133, 148] on td "Standard Item" at bounding box center [140, 146] width 27 height 14
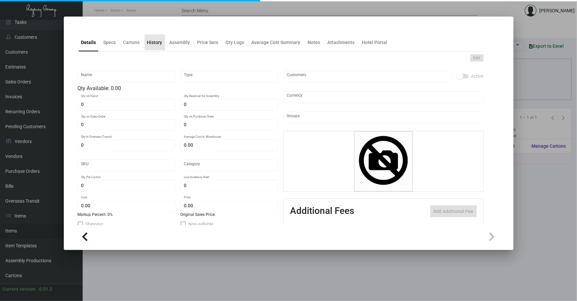
click at [153, 44] on div "History" at bounding box center [154, 42] width 15 height 7
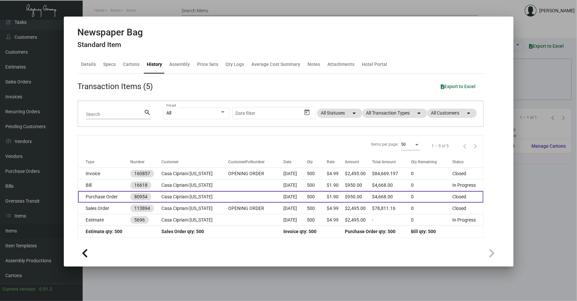
click at [263, 196] on td at bounding box center [255, 197] width 55 height 12
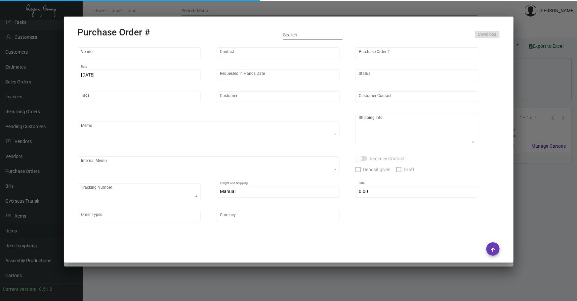
type input "Nantong Peting Clothes Co., LTD"
type input "[PERSON_NAME]"
type input "80954"
type input "[DATE]"
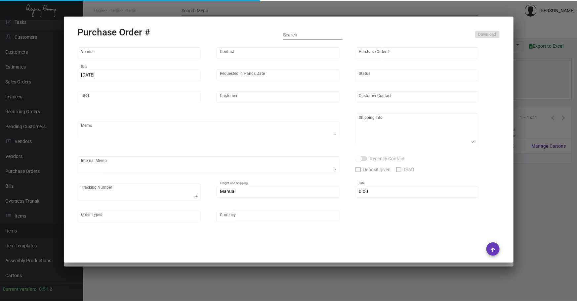
type input "Casa Cipriani [US_STATE]"
type input "[PERSON_NAME]"
type textarea "**PENDING**"
type textarea "Hotel paid a deposit based off estimate #5696"
type input "$ 0.00"
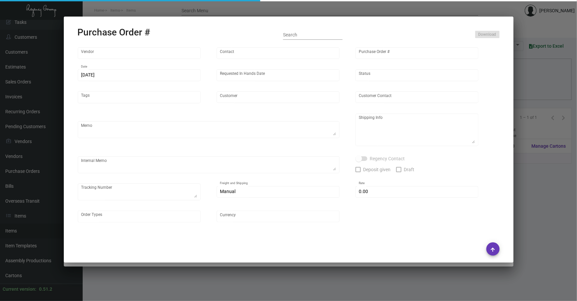
type input "United States Dollar $"
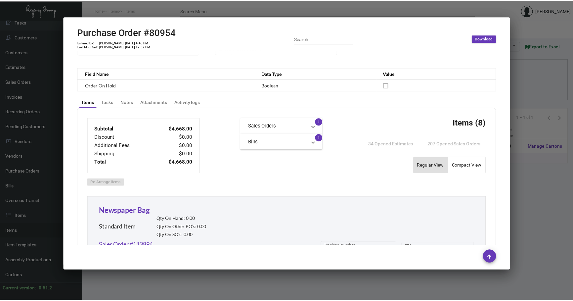
scroll to position [210, 0]
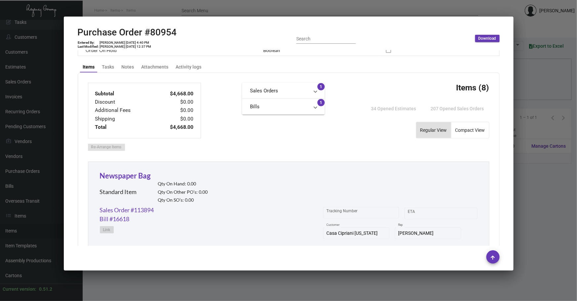
click at [212, 289] on div at bounding box center [288, 150] width 577 height 301
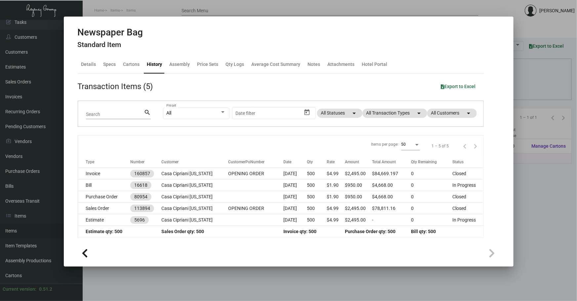
click at [158, 279] on div at bounding box center [288, 150] width 577 height 301
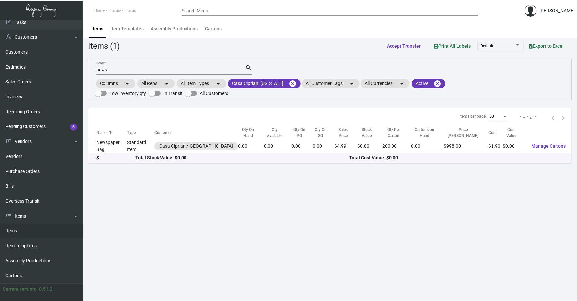
drag, startPoint x: 122, startPoint y: 70, endPoint x: 0, endPoint y: 7, distance: 137.9
click at [0, 53] on div "Dashboard Dashboard Tasks Customers Customers Estimates Sales Orders Invoices R…" at bounding box center [288, 160] width 577 height 281
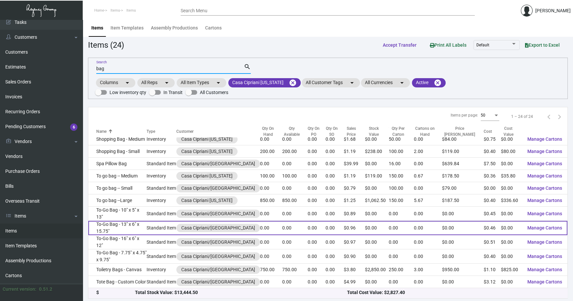
scroll to position [1, 0]
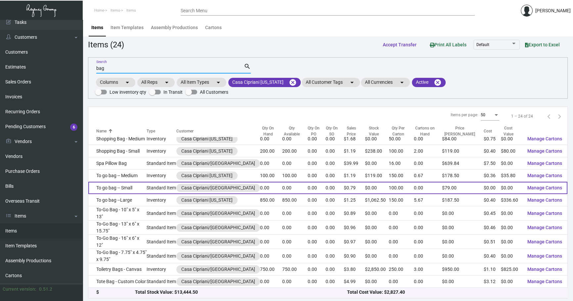
type input "bag"
click at [135, 182] on td "To go bag -- Small" at bounding box center [117, 188] width 58 height 12
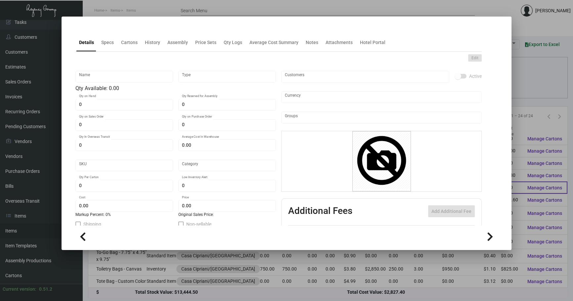
type input "To go bag -- Small"
type input "Standard Item"
type input "$ 0.00"
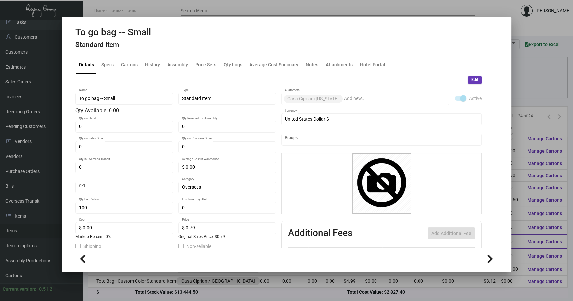
drag, startPoint x: 437, startPoint y: 285, endPoint x: 222, endPoint y: 240, distance: 219.2
click at [437, 284] on div at bounding box center [286, 150] width 573 height 301
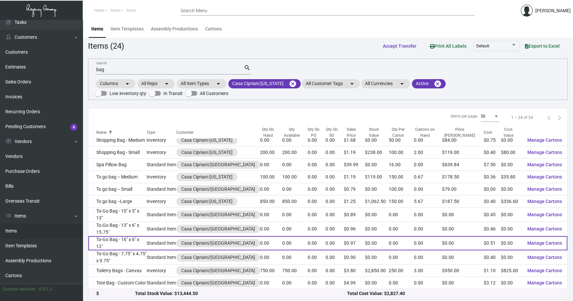
click at [106, 242] on td "To-Go Bag - 16" x 6" x 12"" at bounding box center [117, 243] width 58 height 14
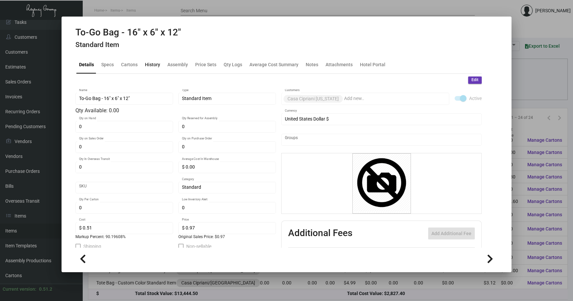
click at [156, 66] on div "History" at bounding box center [152, 64] width 15 height 7
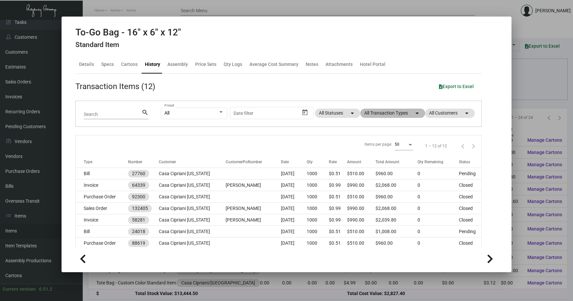
click at [379, 116] on mat-chip "All Transaction Types arrow_drop_down" at bounding box center [392, 112] width 65 height 9
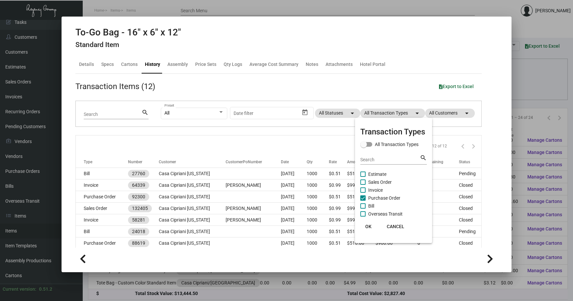
click at [526, 93] on div at bounding box center [286, 150] width 573 height 301
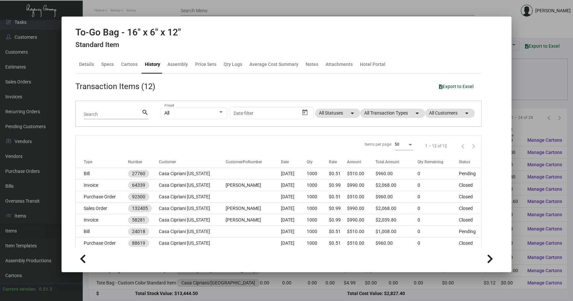
click at [217, 284] on div at bounding box center [286, 150] width 573 height 301
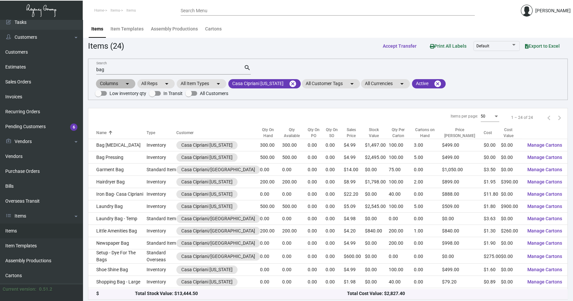
click at [471, 78] on div "Columns arrow_drop_down All Reps arrow_drop_down All Item Types arrow_drop_down…" at bounding box center [328, 88] width 466 height 20
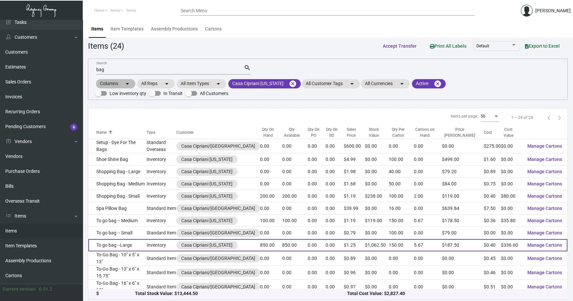
scroll to position [50, 0]
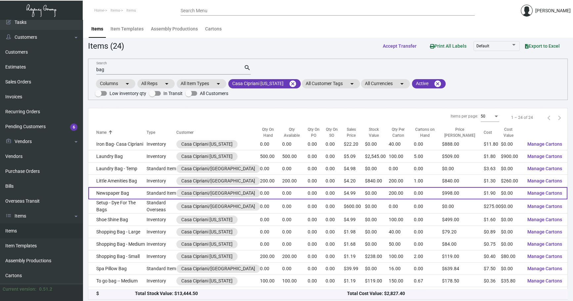
click at [140, 192] on td "Newspaper Bag" at bounding box center [117, 193] width 58 height 12
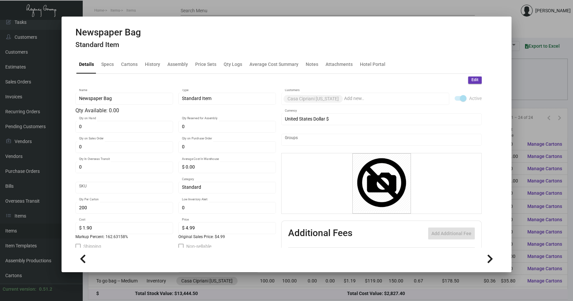
click at [501, 233] on mat-dialog-container "Newspaper Bag Standard Item Details Specs Cartons History Assembly Price Sets Q…" at bounding box center [287, 144] width 450 height 255
